Goal: Task Accomplishment & Management: Complete application form

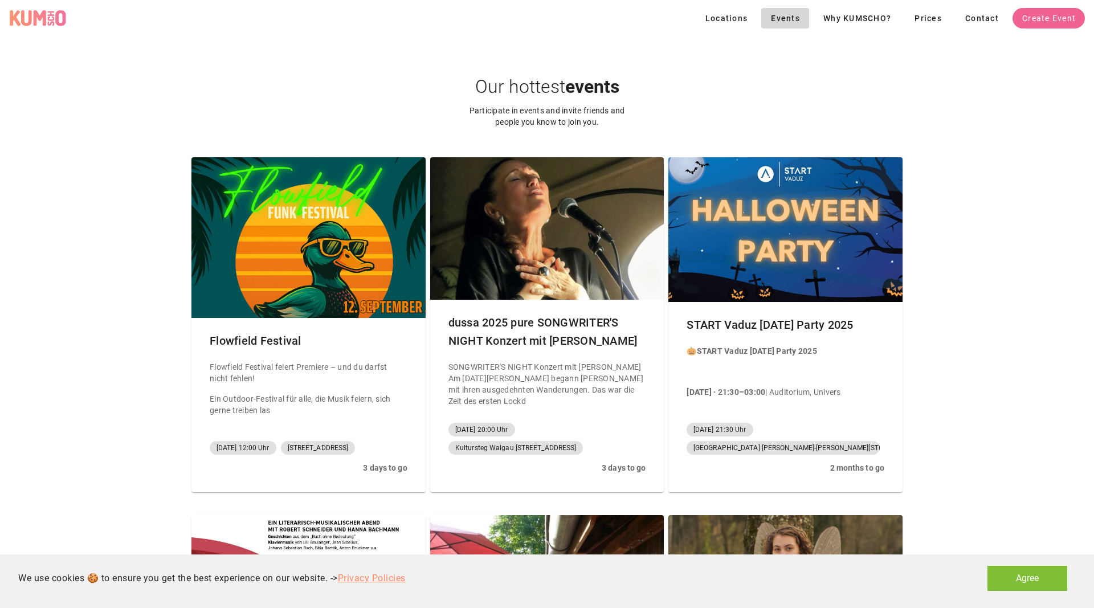
click at [1016, 578] on button "Agree" at bounding box center [1027, 578] width 80 height 25
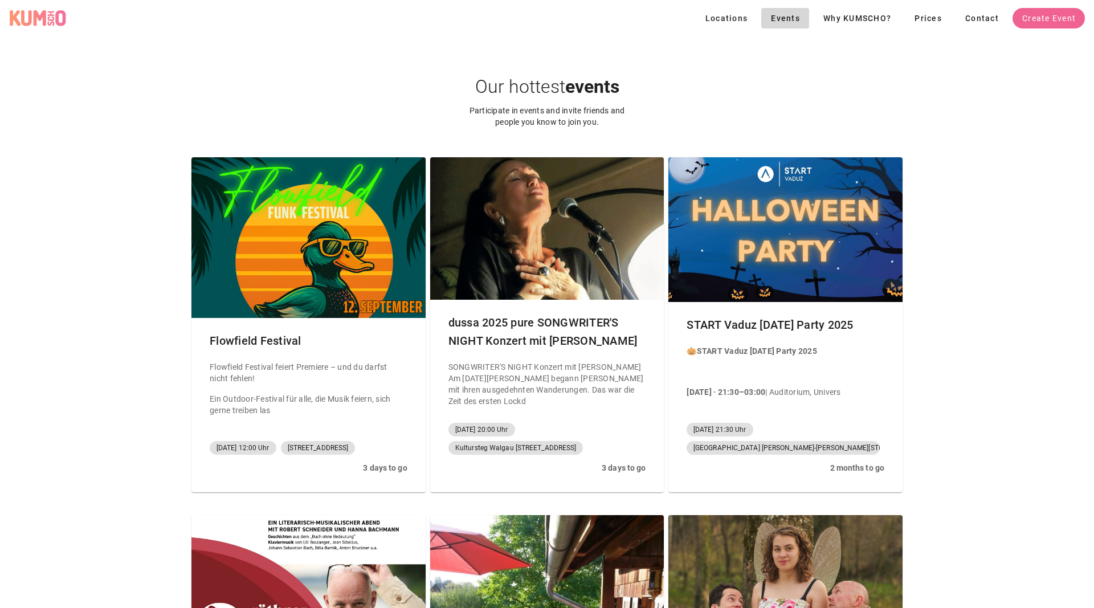
click at [39, 17] on div "KUMSCHO Logo" at bounding box center [37, 18] width 57 height 17
click at [41, 22] on div "KUMSCHO Logo" at bounding box center [37, 18] width 57 height 17
click at [1057, 23] on span "Create Event" at bounding box center [1049, 18] width 54 height 9
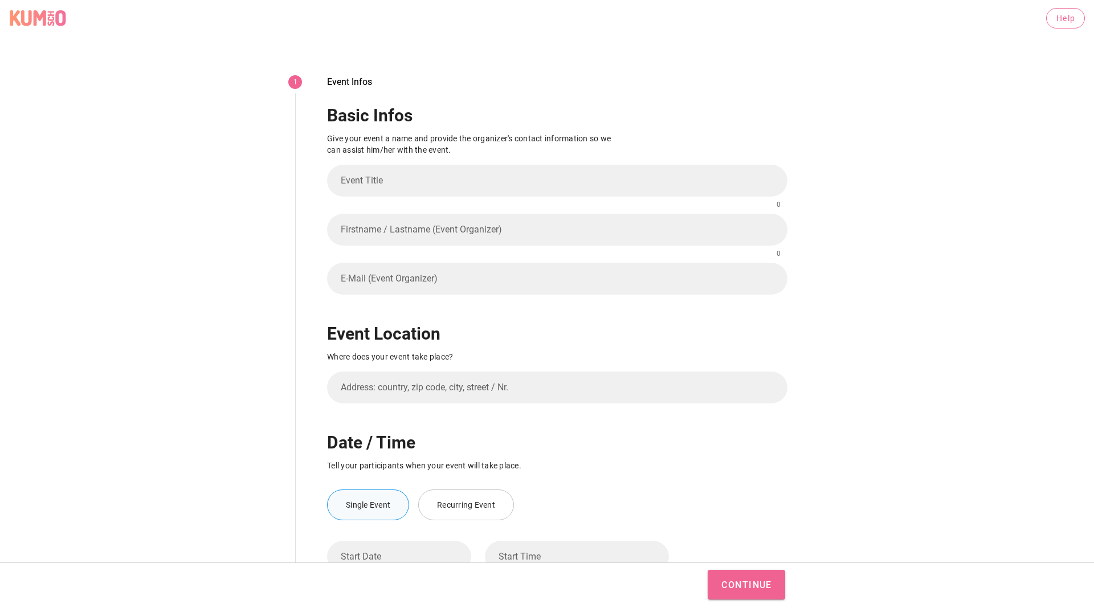
click at [36, 18] on div "KUMSCHO Logo" at bounding box center [37, 18] width 57 height 17
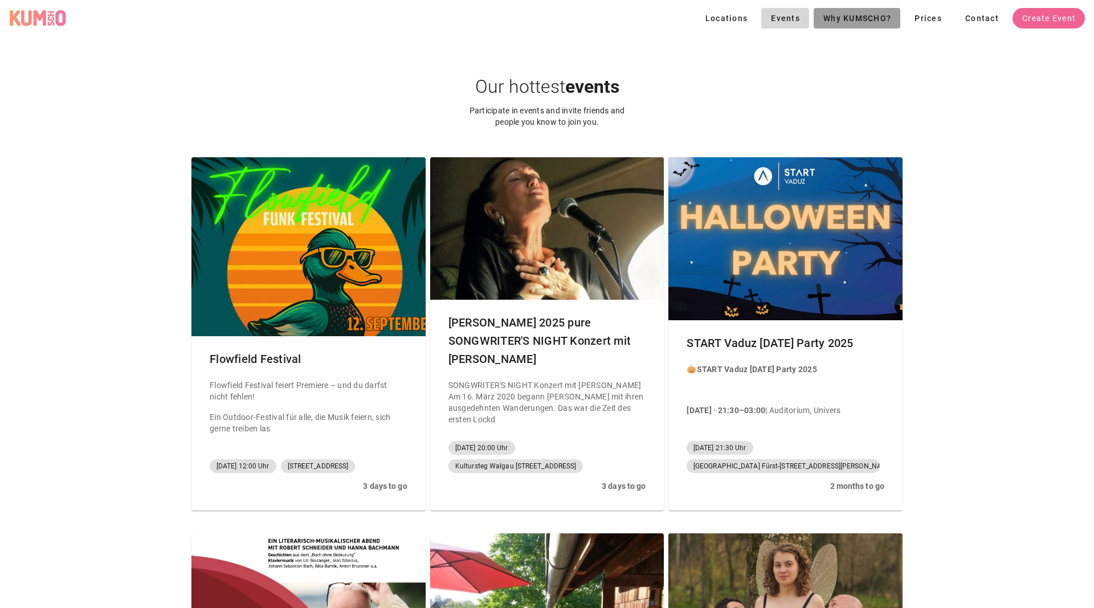
click at [824, 11] on link "Why KUMSCHO?" at bounding box center [857, 18] width 87 height 21
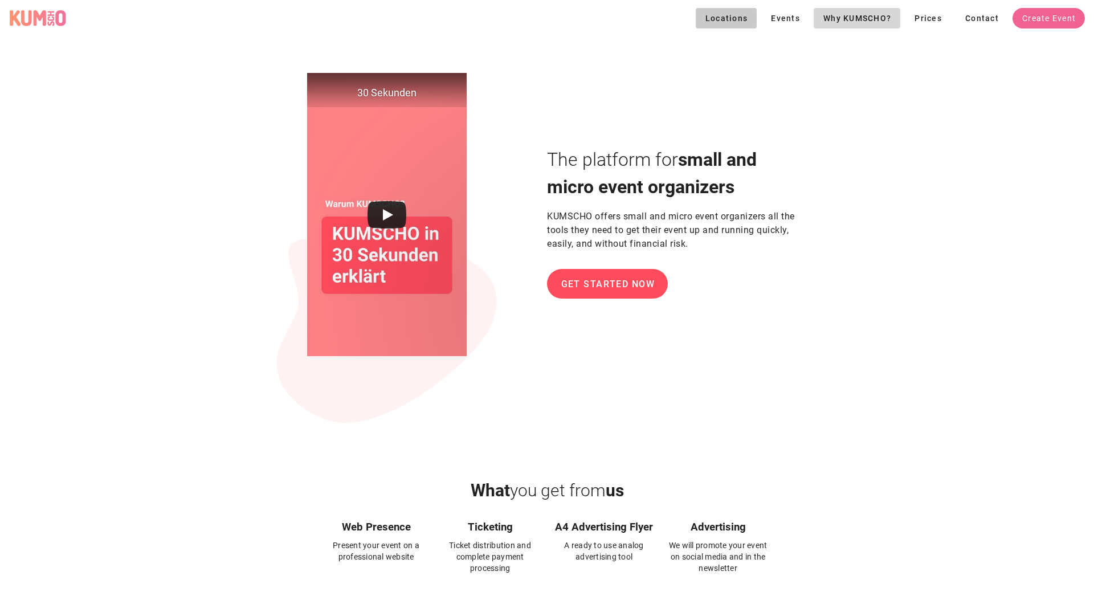
click at [711, 11] on button "Locations" at bounding box center [727, 18] width 62 height 21
click at [1037, 14] on span "Create Event" at bounding box center [1049, 18] width 54 height 9
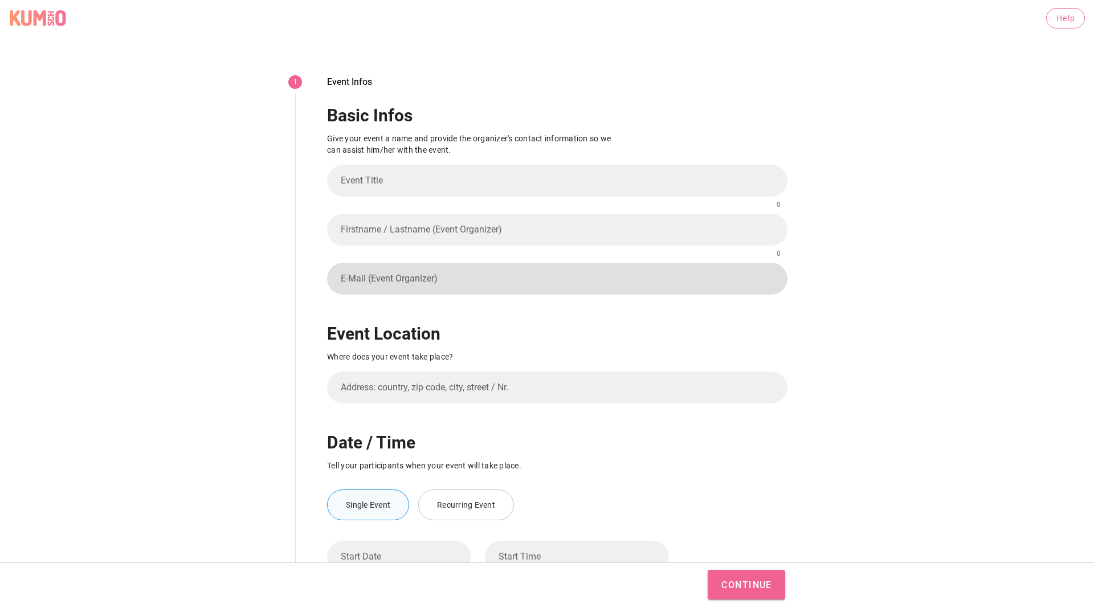
scroll to position [204, 0]
